Goal: Transaction & Acquisition: Purchase product/service

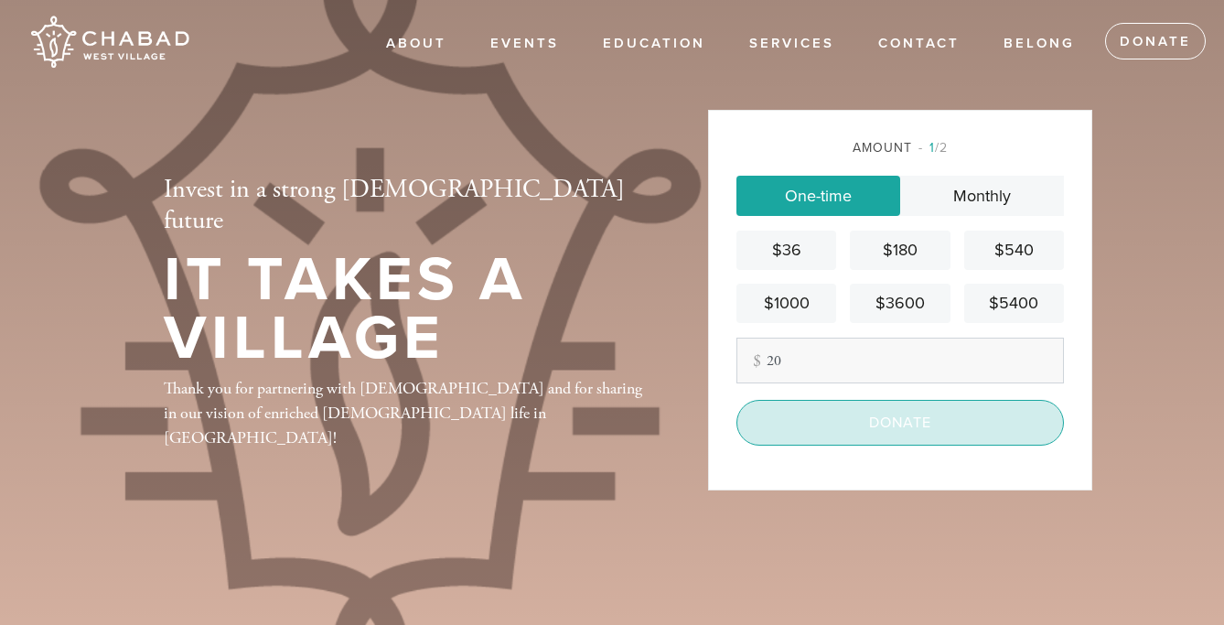
type input "20"
click at [843, 425] on input "Donate" at bounding box center [900, 423] width 328 height 46
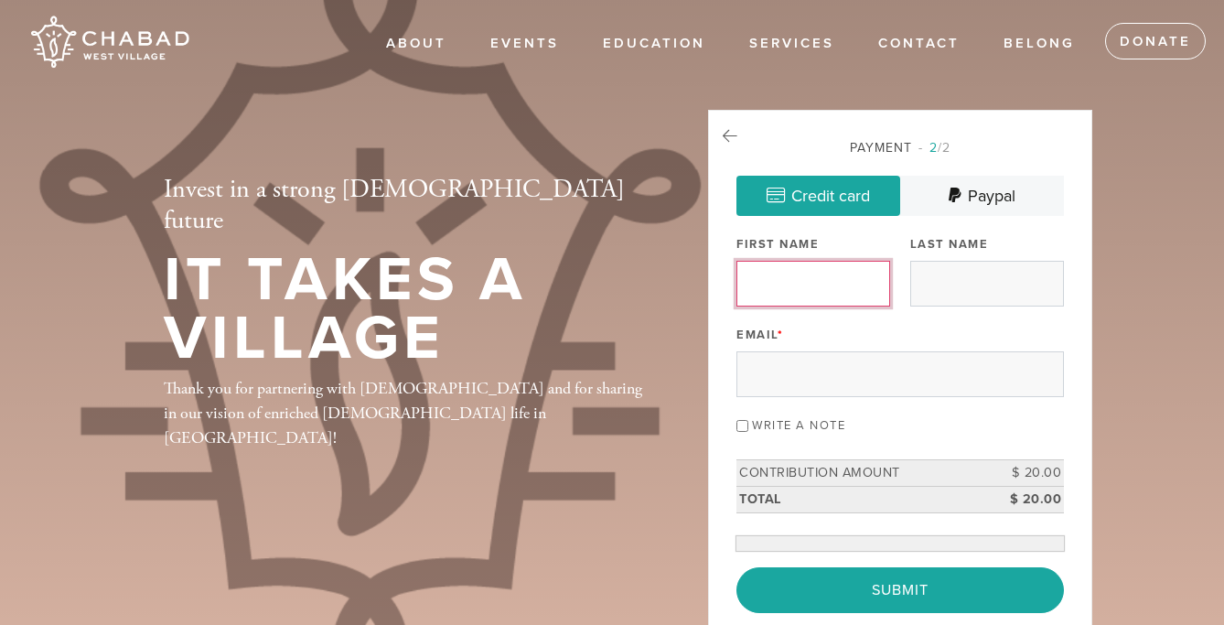
click at [805, 294] on input "First Name" at bounding box center [813, 284] width 154 height 46
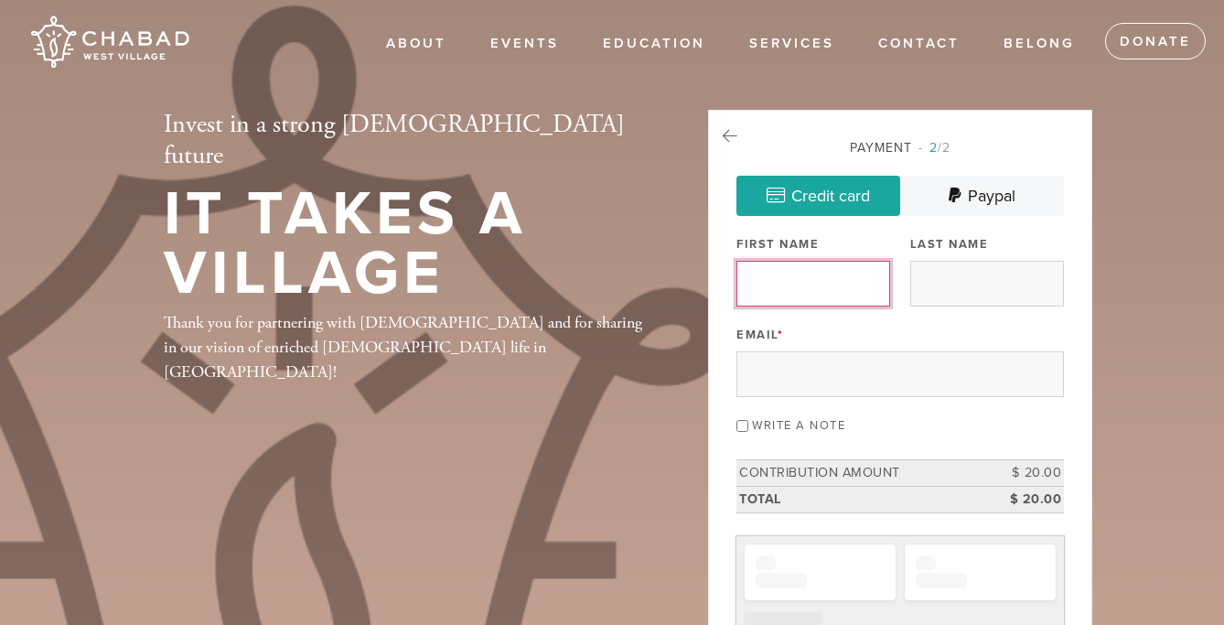
type input "Remy"
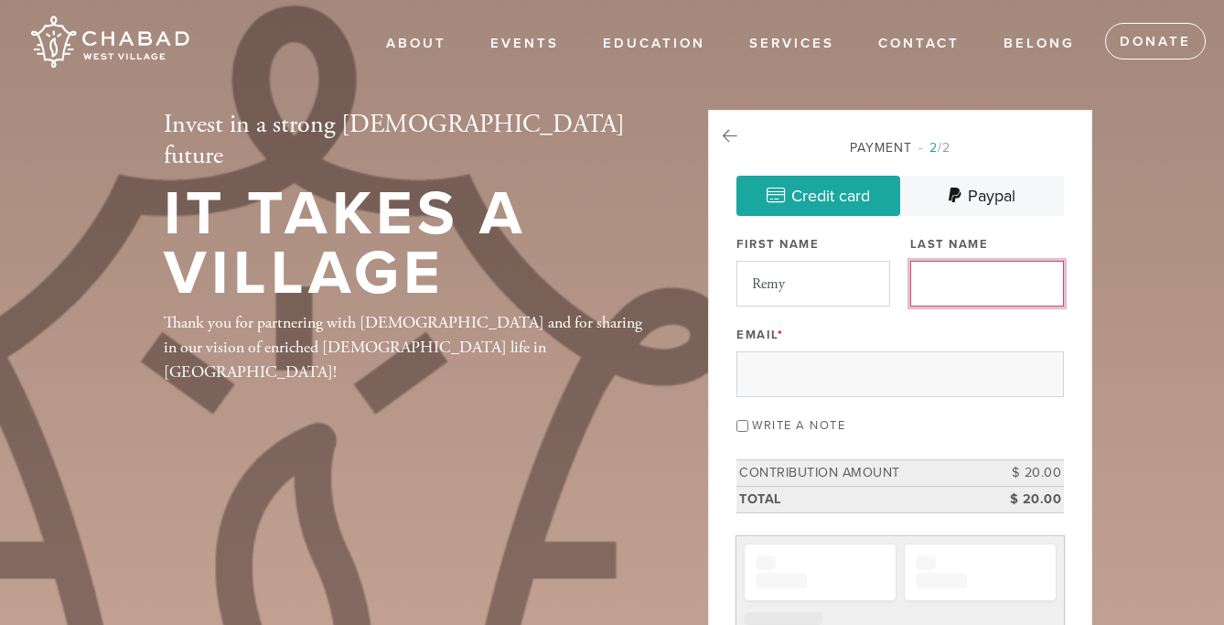
type input "M Fields"
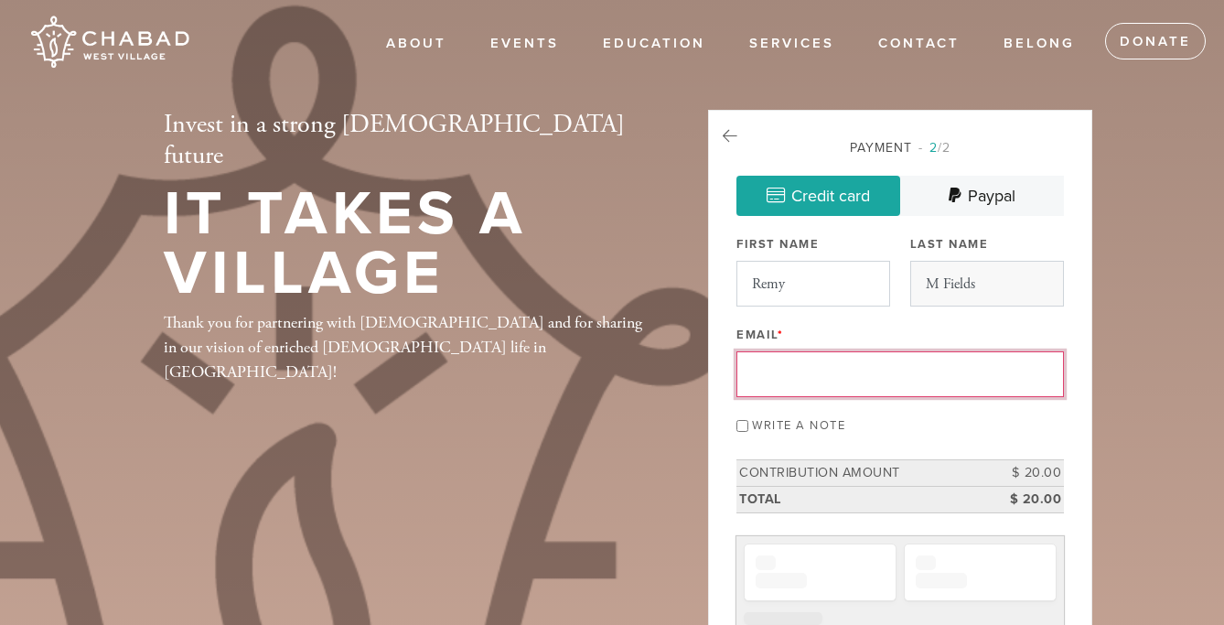
type input "remy.fields@gmail.com"
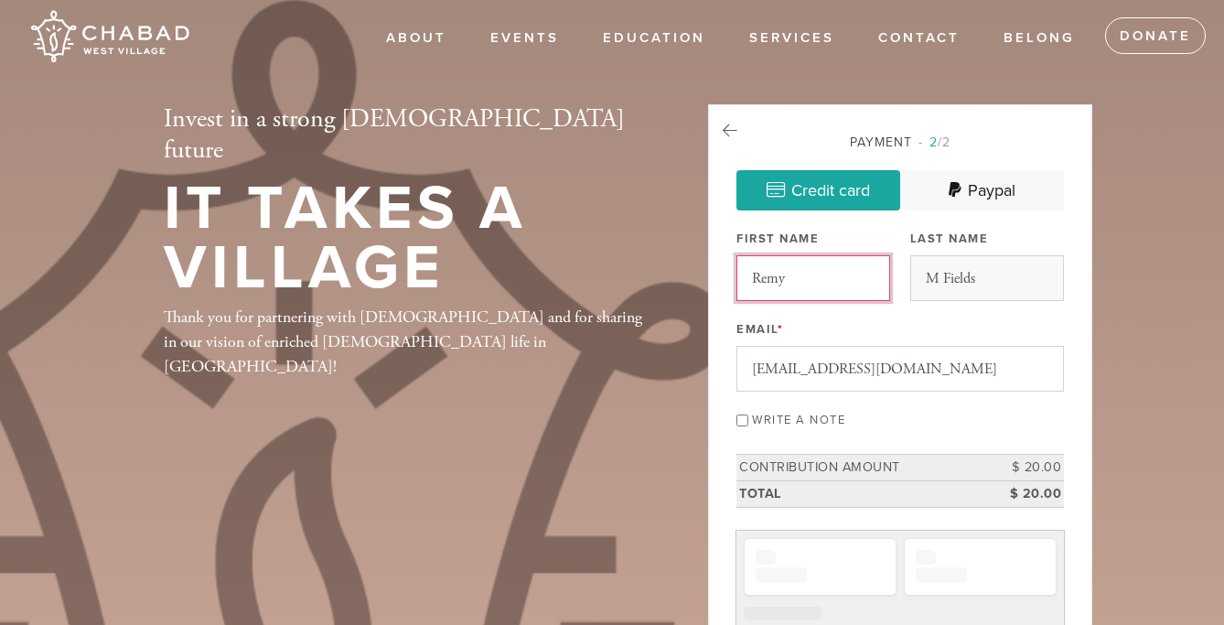
scroll to position [6, 0]
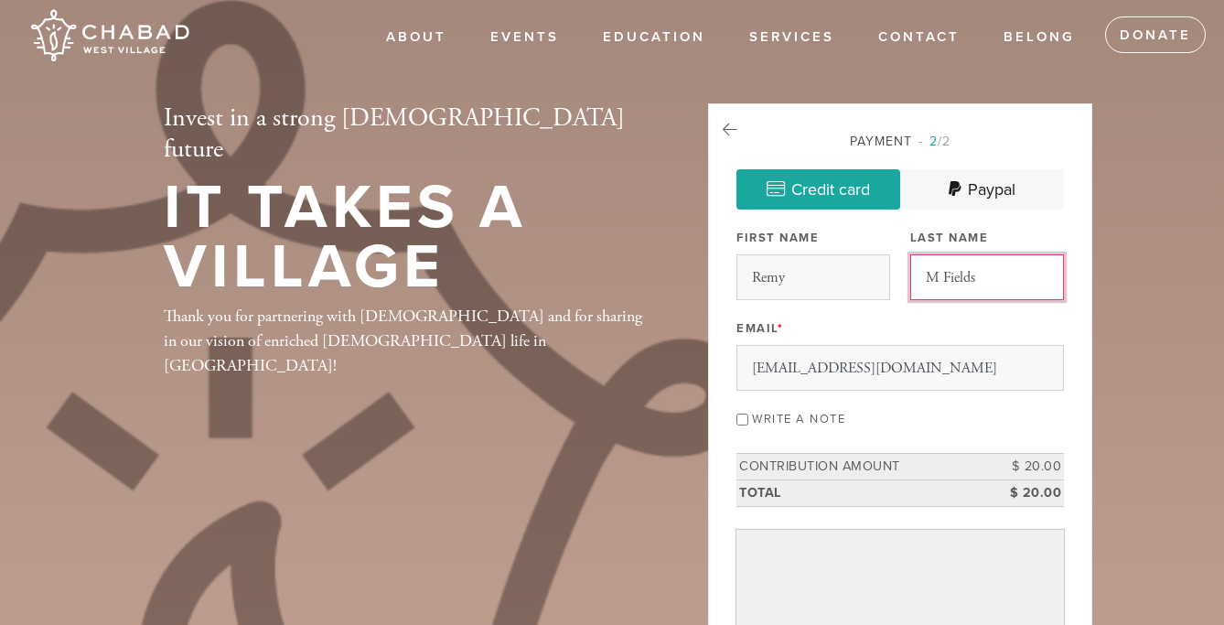
click at [936, 277] on input "M Fields" at bounding box center [987, 277] width 154 height 46
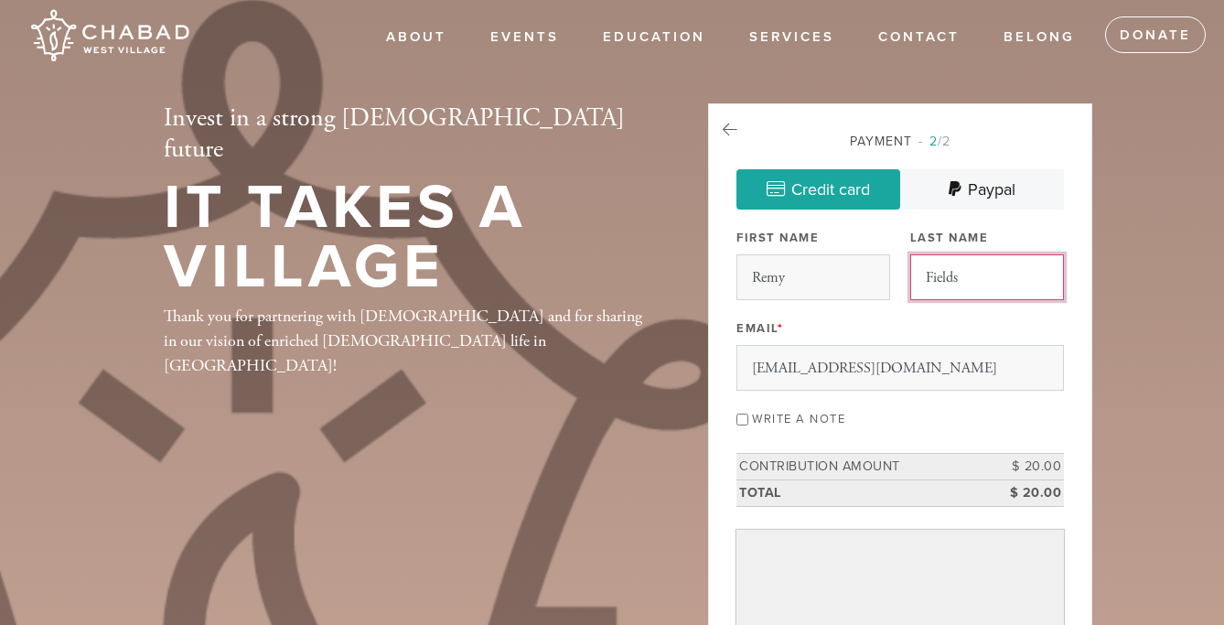
type input "Fields"
click at [1058, 326] on div "Email * remy.fields@gmail.com" at bounding box center [900, 353] width 328 height 76
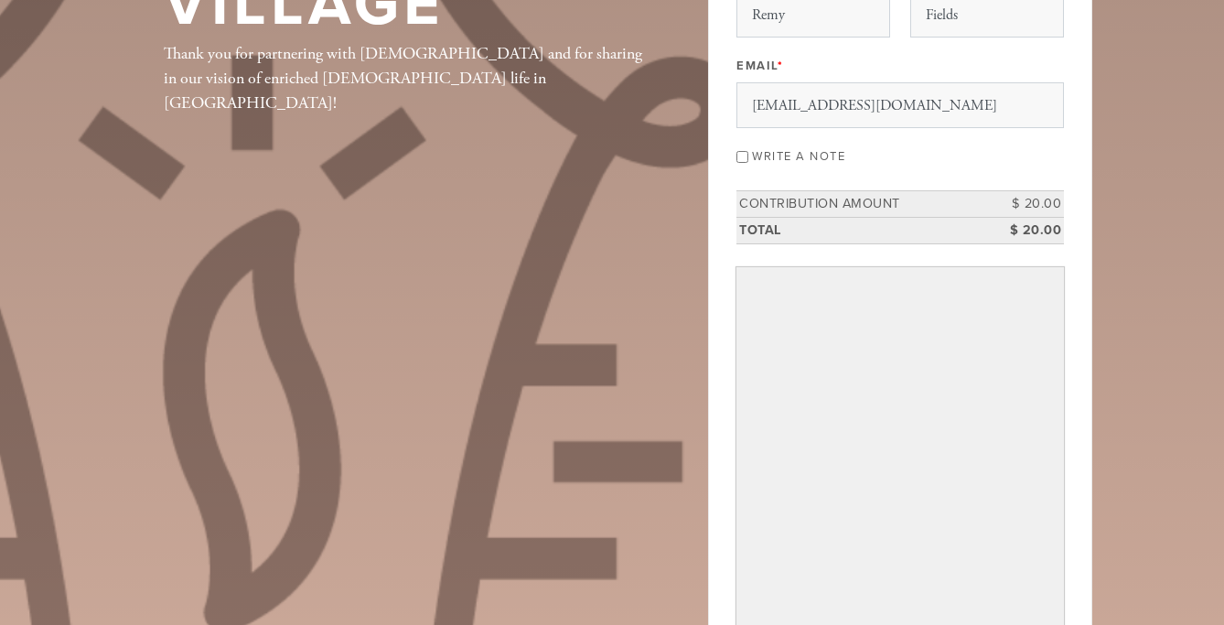
scroll to position [270, 0]
click at [804, 153] on label "Write a note" at bounding box center [798, 155] width 93 height 15
click at [748, 153] on input "Write a note" at bounding box center [742, 156] width 12 height 12
checkbox input "true"
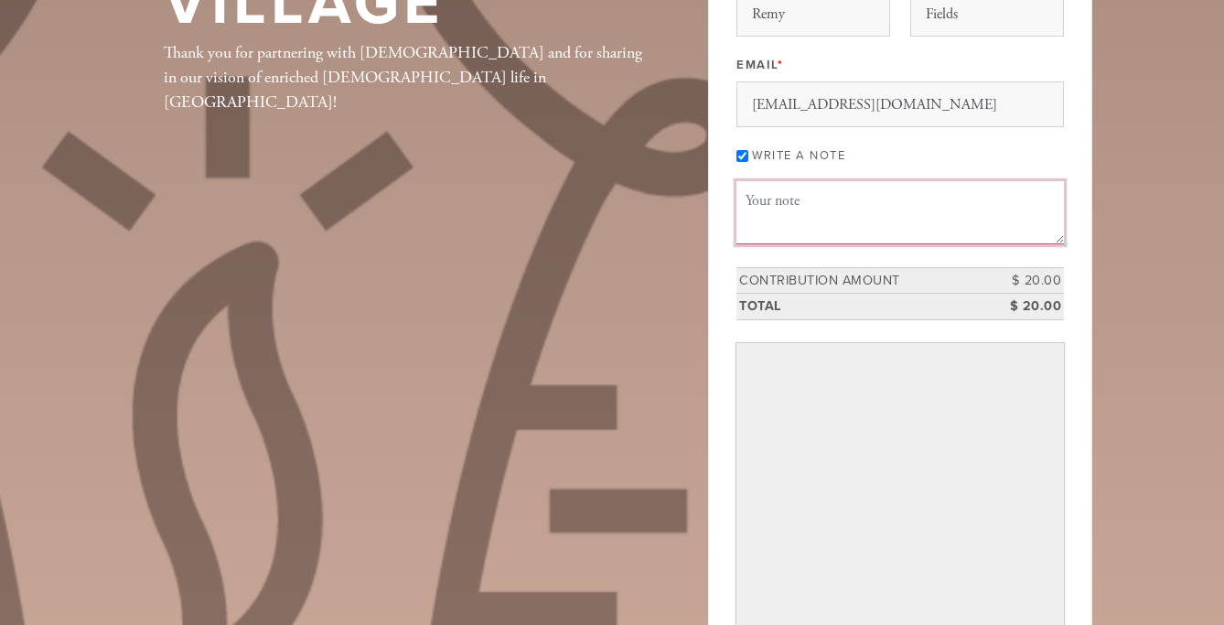
click at [801, 239] on textarea "Message or dedication" at bounding box center [900, 212] width 328 height 62
type textarea "Letters for Life book - Thank you!"
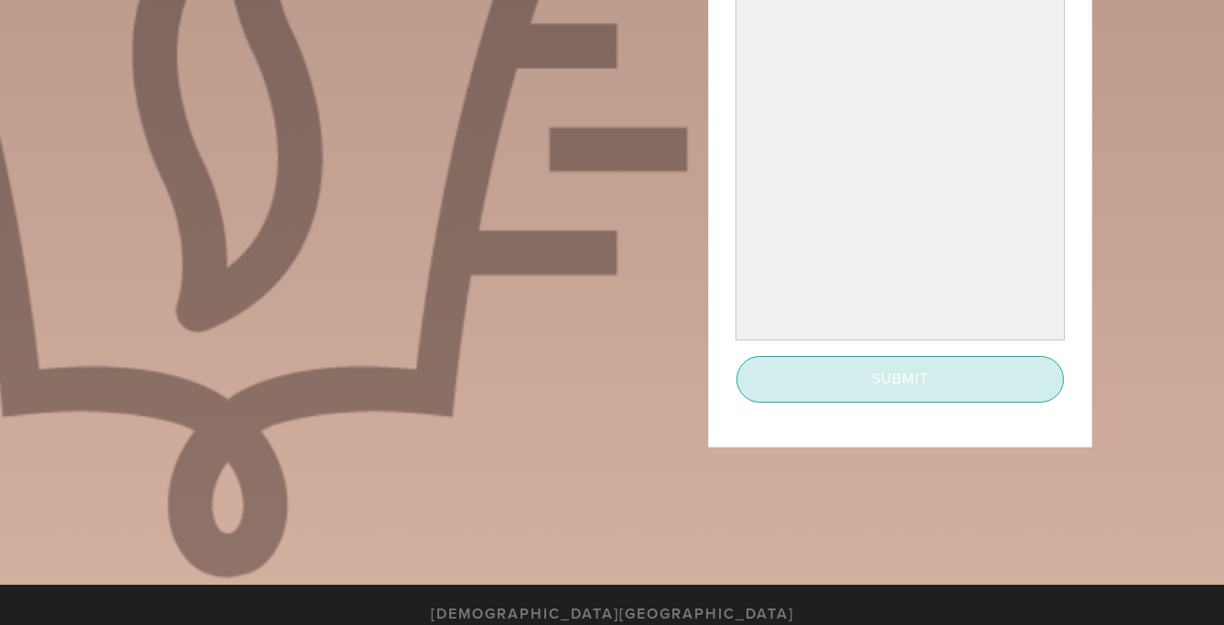
click at [804, 385] on input "Submit" at bounding box center [900, 379] width 328 height 46
